Goal: Information Seeking & Learning: Find specific fact

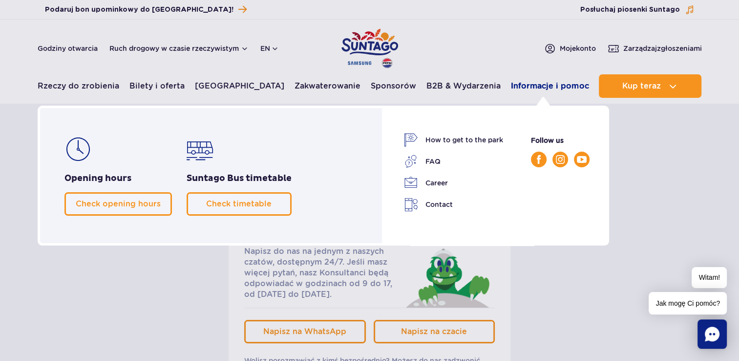
click at [531, 79] on link "Informacje i pomoc" at bounding box center [550, 85] width 78 height 23
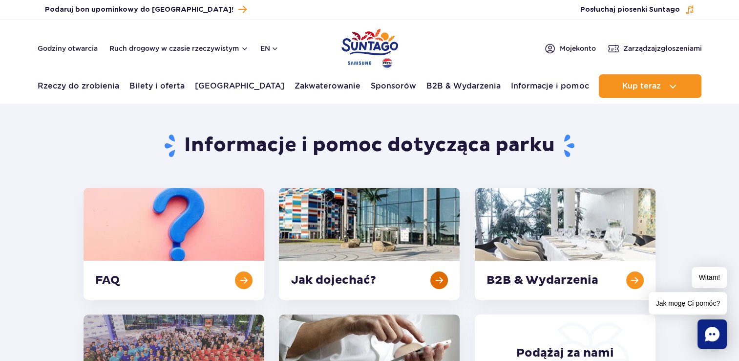
click at [366, 218] on link at bounding box center [369, 244] width 181 height 112
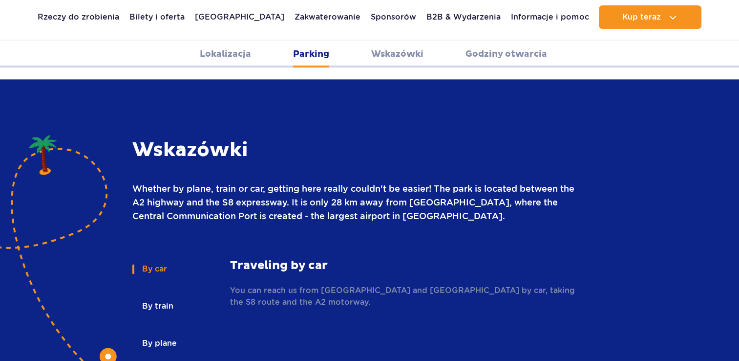
scroll to position [1275, 0]
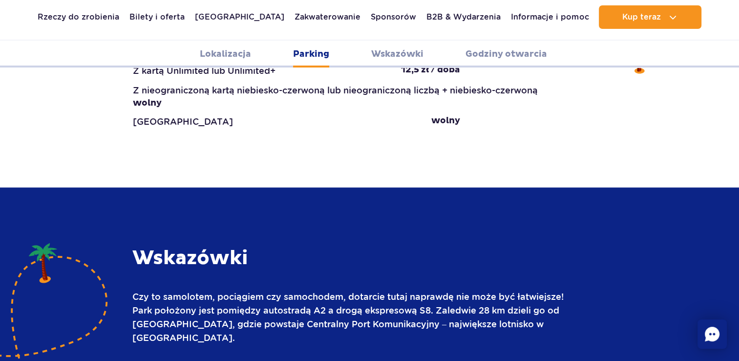
scroll to position [982, 0]
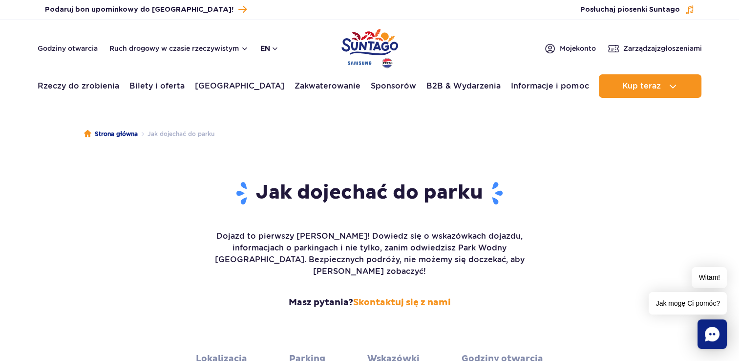
click at [274, 51] on button "En" at bounding box center [269, 48] width 19 height 10
drag, startPoint x: 274, startPoint y: 60, endPoint x: 273, endPoint y: 66, distance: 5.9
click at [274, 62] on dialog "PL EN UA" at bounding box center [277, 89] width 54 height 66
click at [292, 73] on dialog "PL EN UA" at bounding box center [277, 89] width 54 height 66
click at [280, 72] on span "PL" at bounding box center [284, 72] width 9 height 10
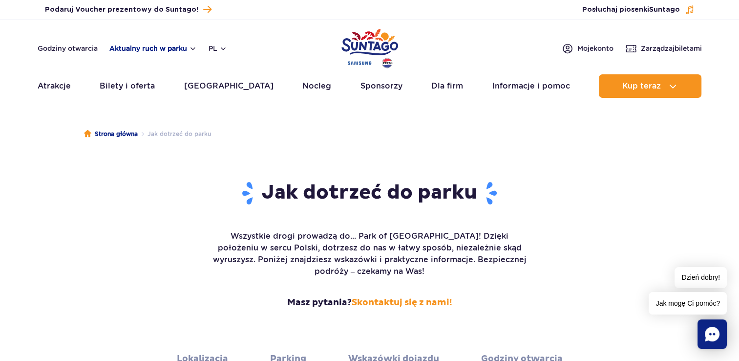
click at [179, 49] on button "Aktualny ruch w parku" at bounding box center [152, 48] width 87 height 8
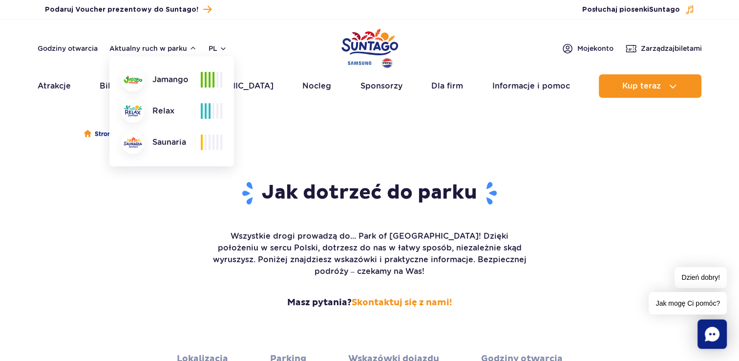
click at [131, 188] on div "Jak dotrzeć do parku Wszystkie drogi prowadzą do... Park of Poland! Dzięki poło…" at bounding box center [369, 251] width 739 height 187
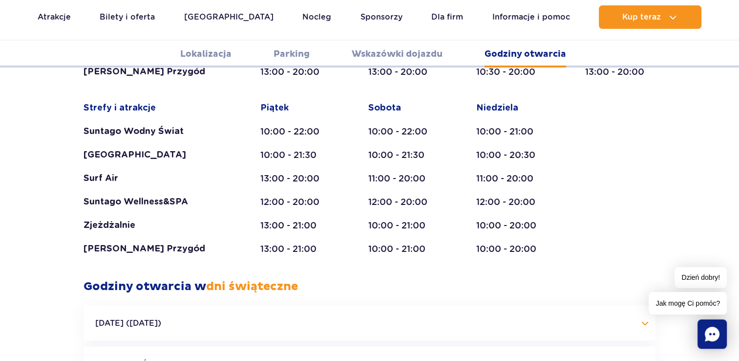
scroll to position [1960, 0]
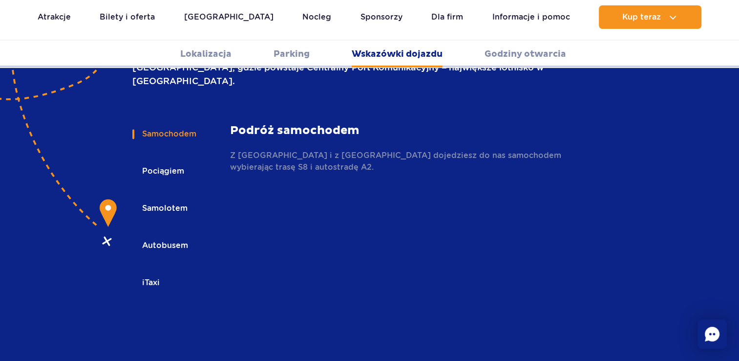
scroll to position [1129, 0]
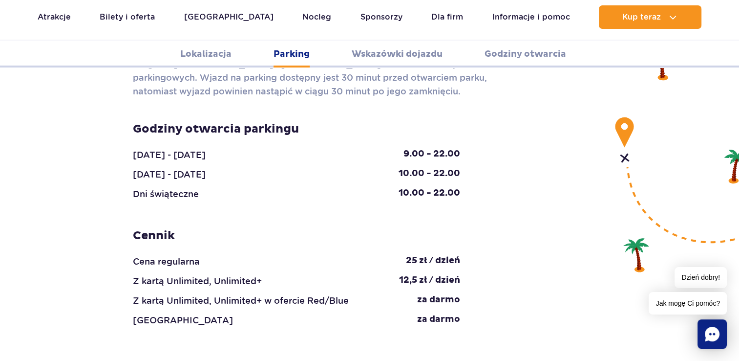
scroll to position [885, 0]
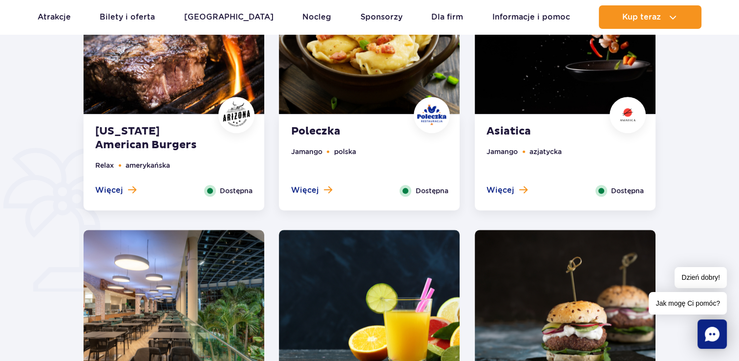
scroll to position [391, 0]
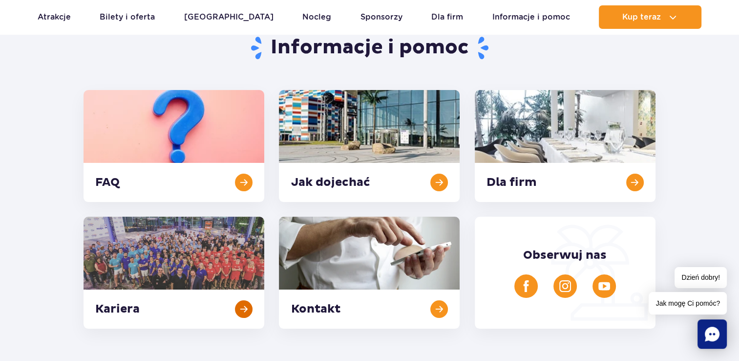
scroll to position [49, 0]
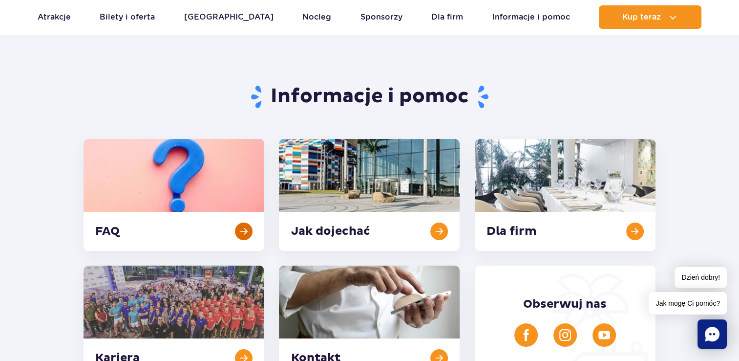
click at [184, 194] on link at bounding box center [174, 195] width 181 height 112
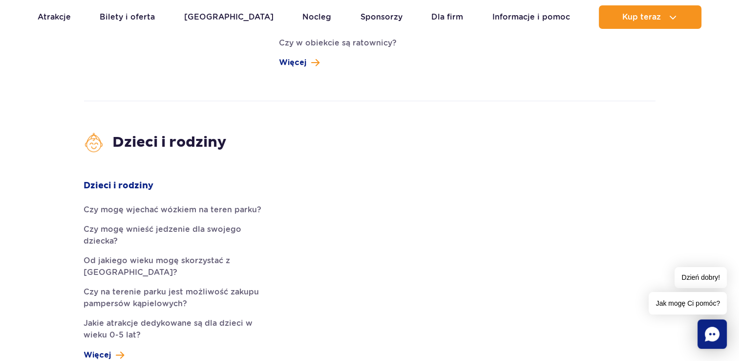
scroll to position [1515, 0]
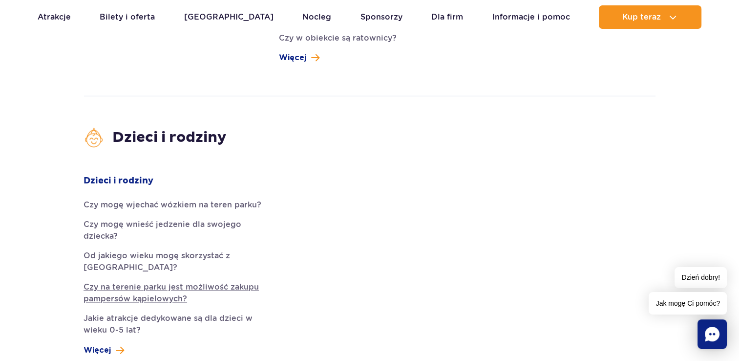
click at [160, 281] on link "Czy na terenie parku jest możliwość zakupu pampersów kąpielowych?" at bounding box center [174, 292] width 181 height 23
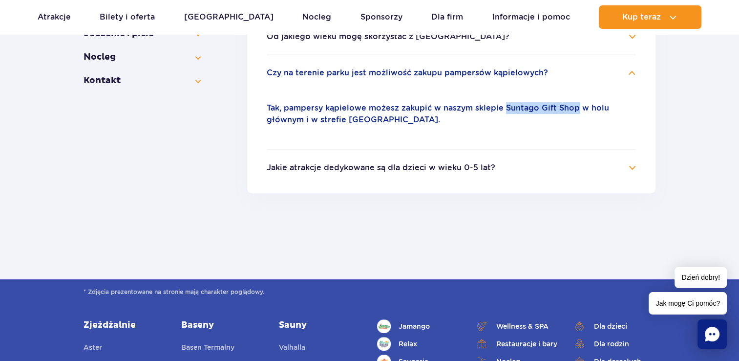
drag, startPoint x: 575, startPoint y: 109, endPoint x: 504, endPoint y: 106, distance: 71.5
click at [504, 106] on p "Tak, pampersy kąpielowe możesz zakupić w naszym sklepie Suntago Gift Shop w hol…" at bounding box center [451, 113] width 369 height 23
copy p "Suntago Gift Shop"
